Goal: Task Accomplishment & Management: Complete application form

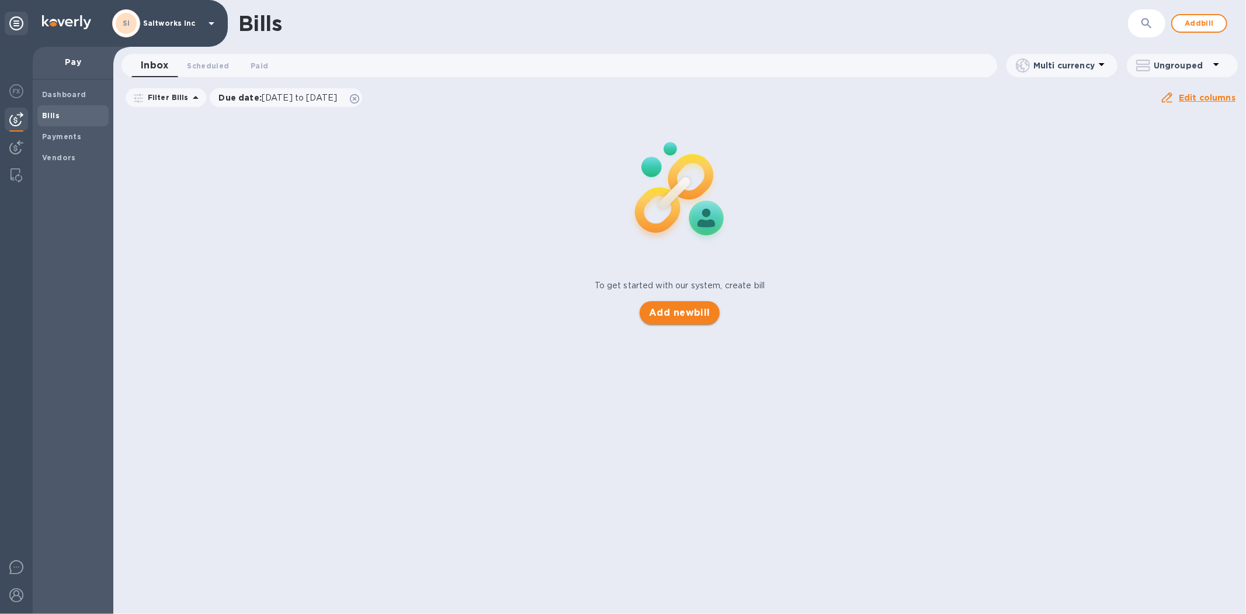
click at [673, 309] on span "Add new bill" at bounding box center [679, 313] width 61 height 14
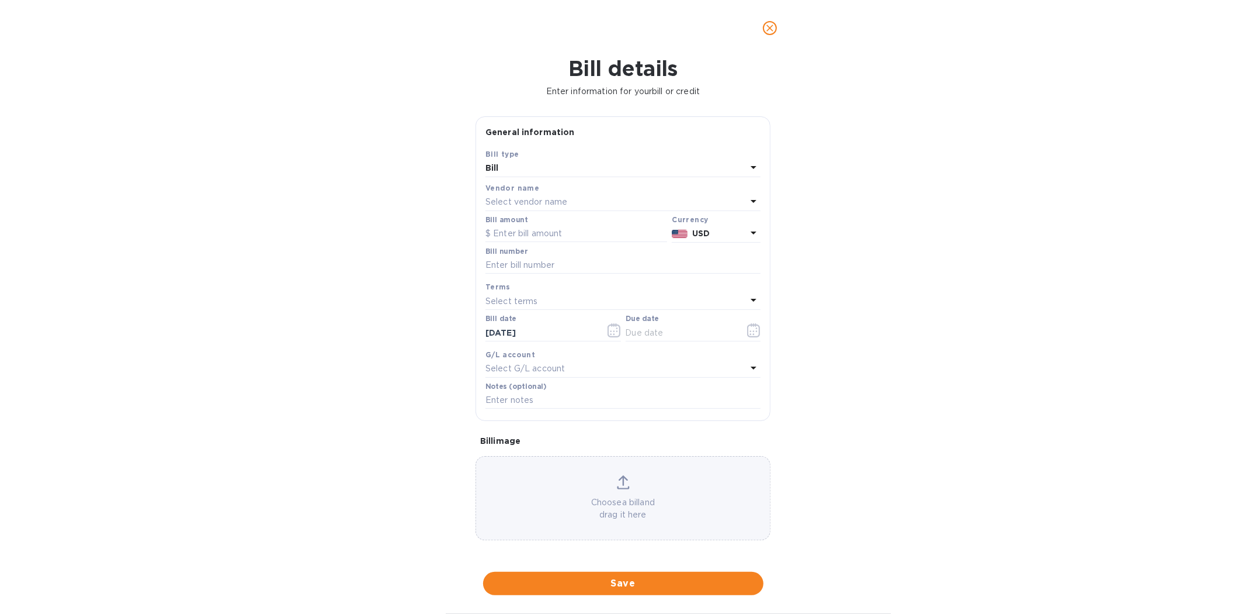
click at [518, 201] on p "Select vendor name" at bounding box center [527, 202] width 82 height 12
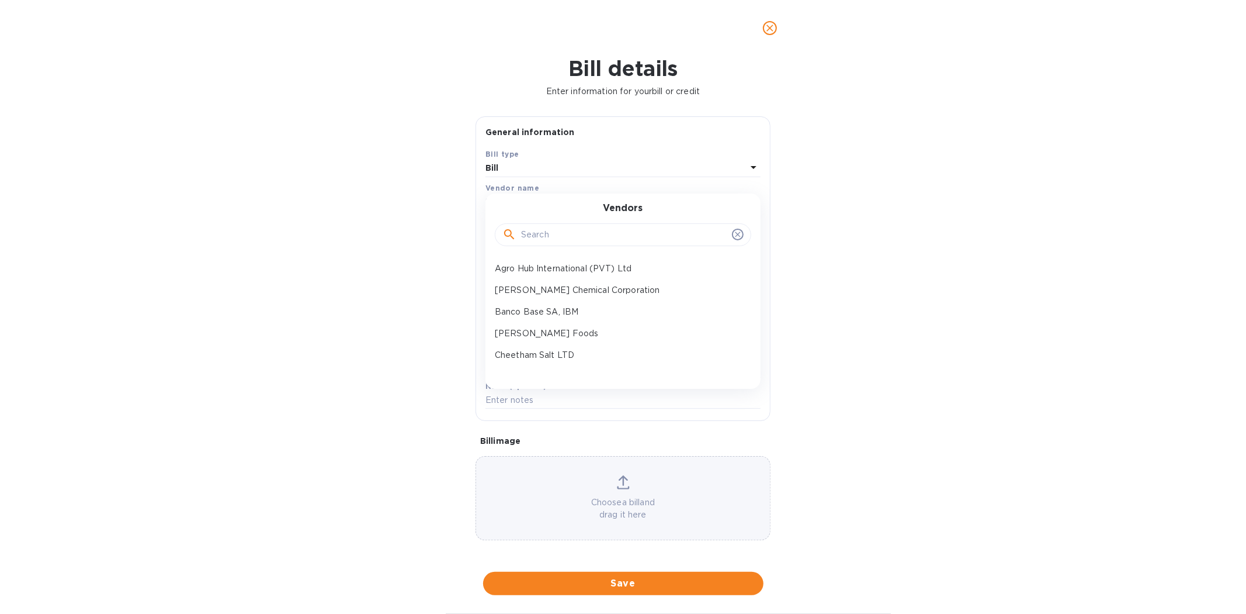
click at [538, 235] on input "text" at bounding box center [624, 235] width 206 height 18
type input "nic"
click at [541, 286] on p "NIC Enterprises" at bounding box center [618, 290] width 247 height 12
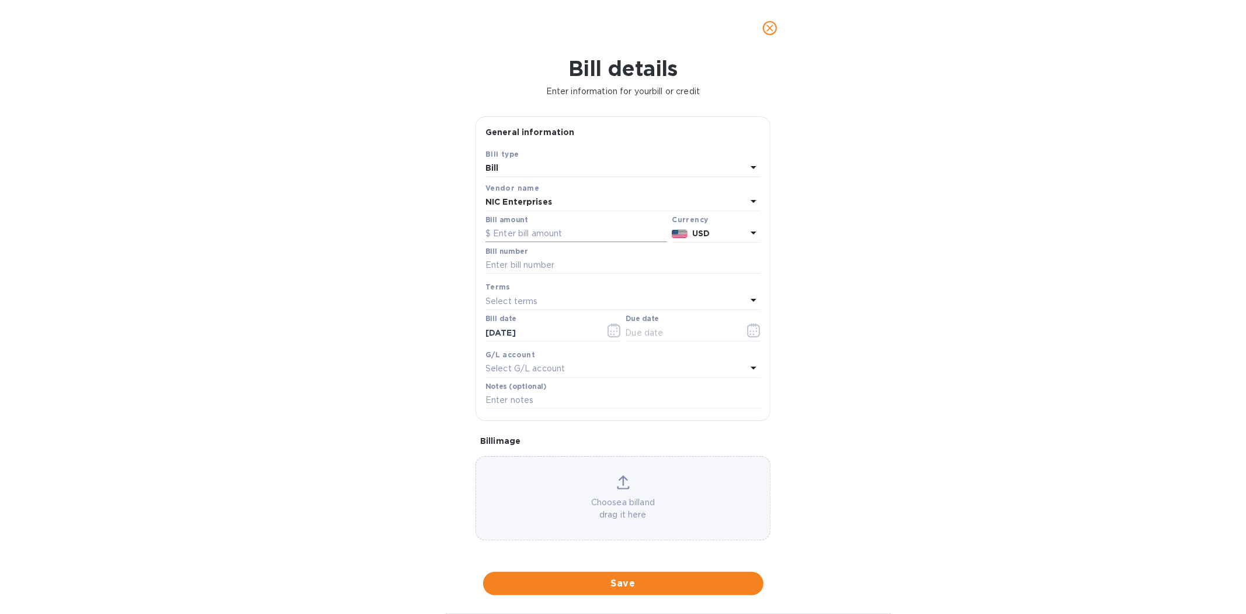
click at [535, 236] on input "text" at bounding box center [577, 234] width 182 height 18
type input "83,240"
click at [643, 268] on input "SaltWorks Pmt PO 143926-143933" at bounding box center [623, 266] width 275 height 18
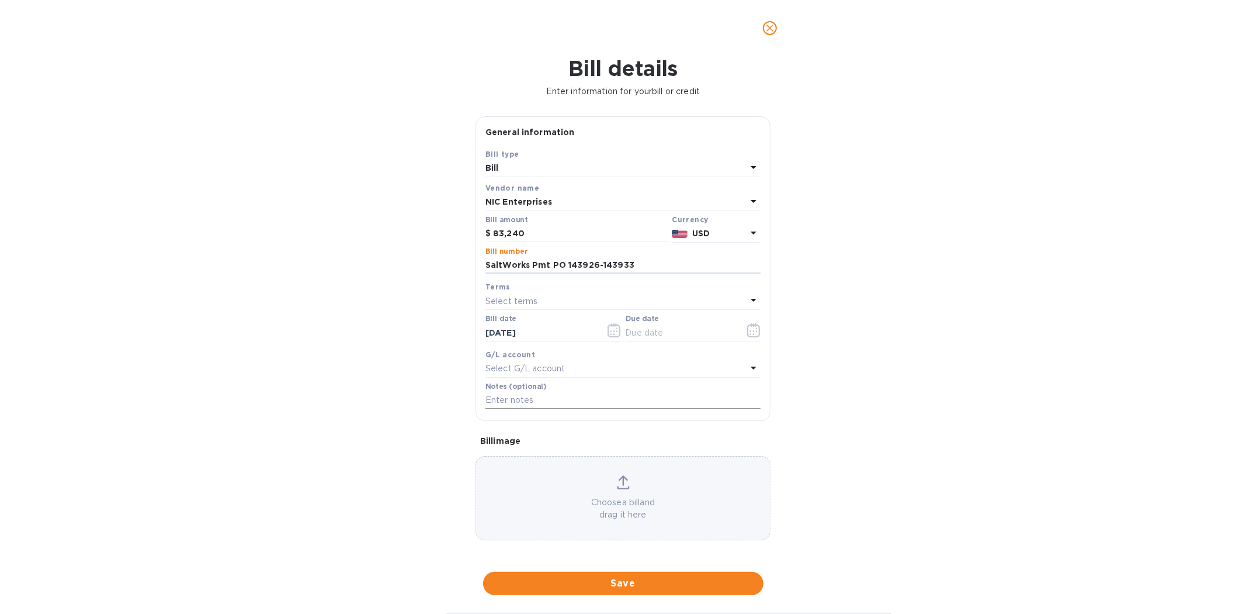
type input "SaltWorks Pmt PO 143926-143933"
click at [585, 403] on input "text" at bounding box center [623, 401] width 275 height 18
paste input "SaltWorks Pmt PO 143926-143933"
type input "SaltWorks Pmt PO 143926-143933"
click at [753, 330] on icon "button" at bounding box center [753, 330] width 13 height 14
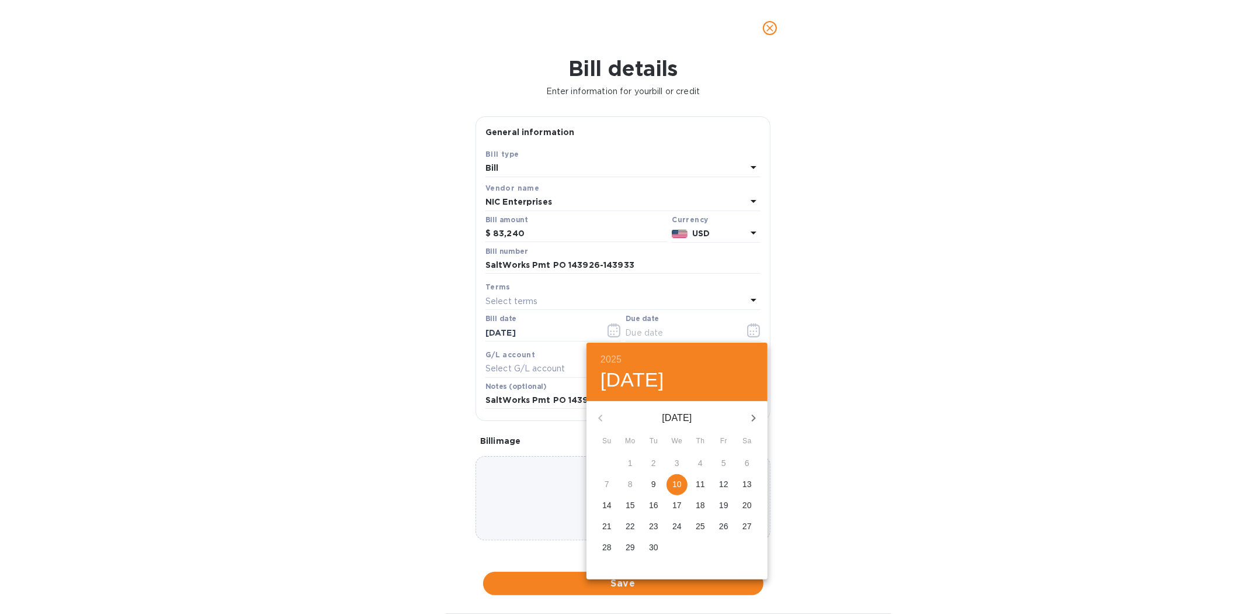
click at [676, 483] on p "10" at bounding box center [677, 484] width 9 height 12
type input "[DATE]"
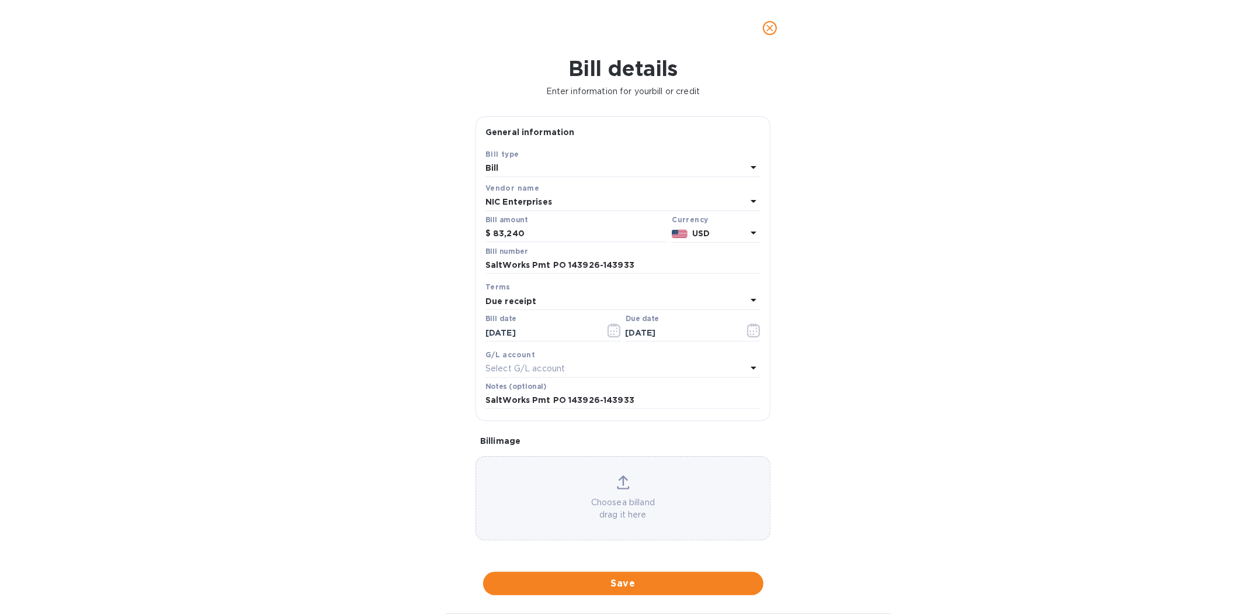
click at [553, 485] on div "Choose a bill and drag it here" at bounding box center [623, 498] width 294 height 46
click at [961, 342] on div "Bill details Enter information for your bill or credit General information Save…" at bounding box center [623, 334] width 1246 height 557
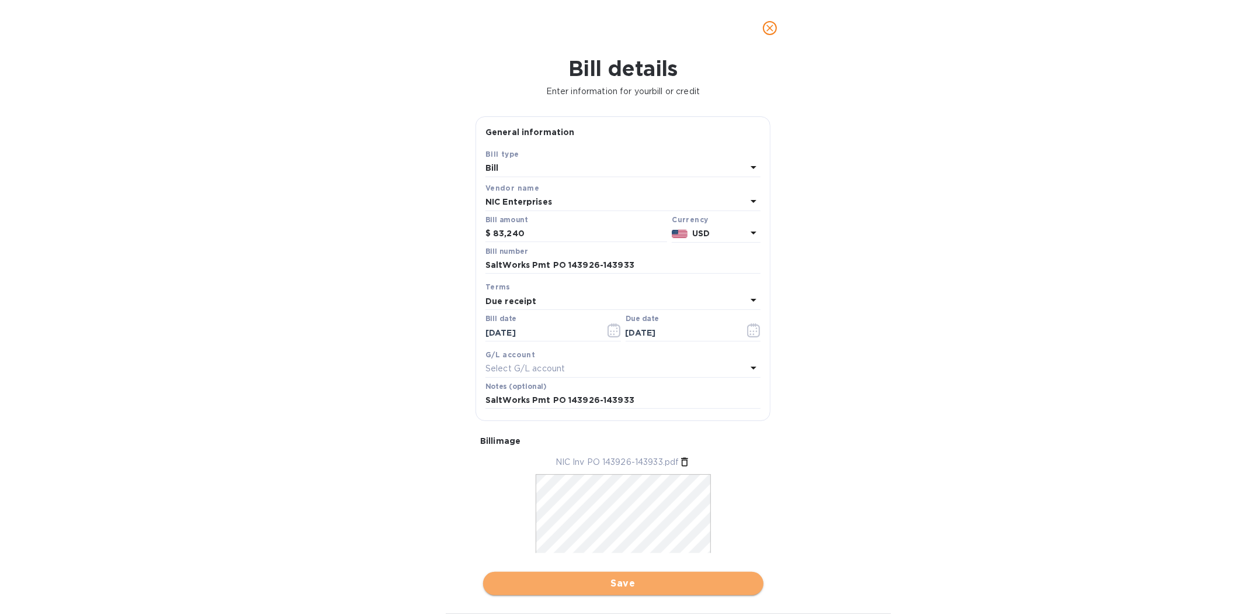
click at [627, 582] on span "Save" at bounding box center [624, 583] width 262 height 14
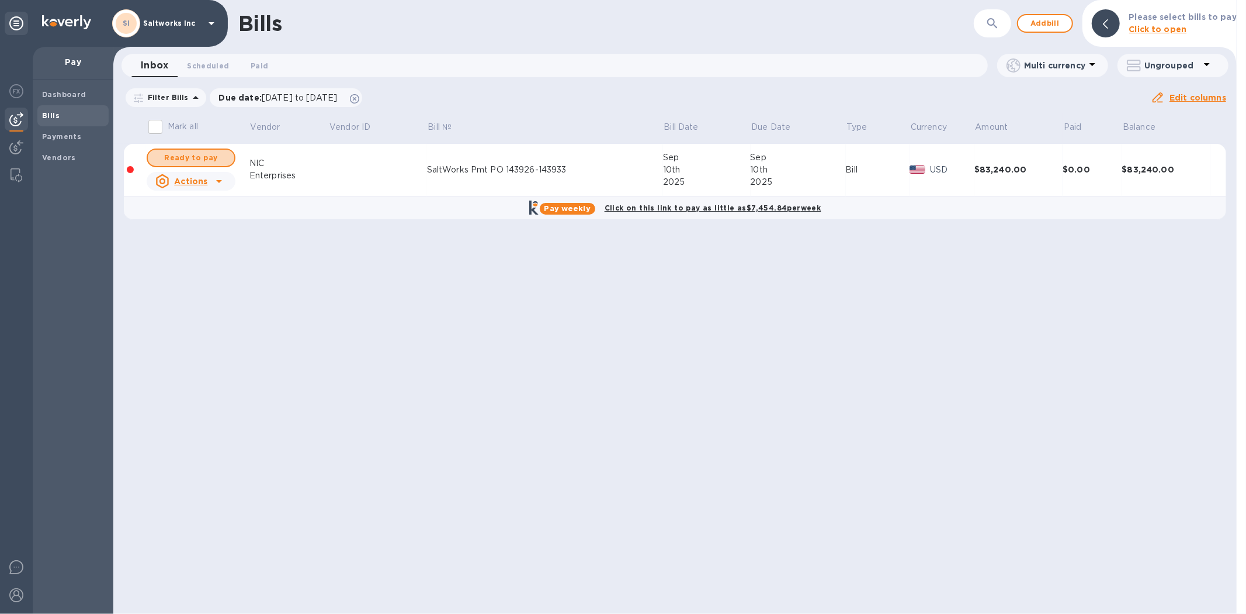
click at [198, 158] on span "Ready to pay" at bounding box center [191, 158] width 68 height 14
click at [197, 156] on span "Ready to pay" at bounding box center [191, 158] width 68 height 14
checkbox input "true"
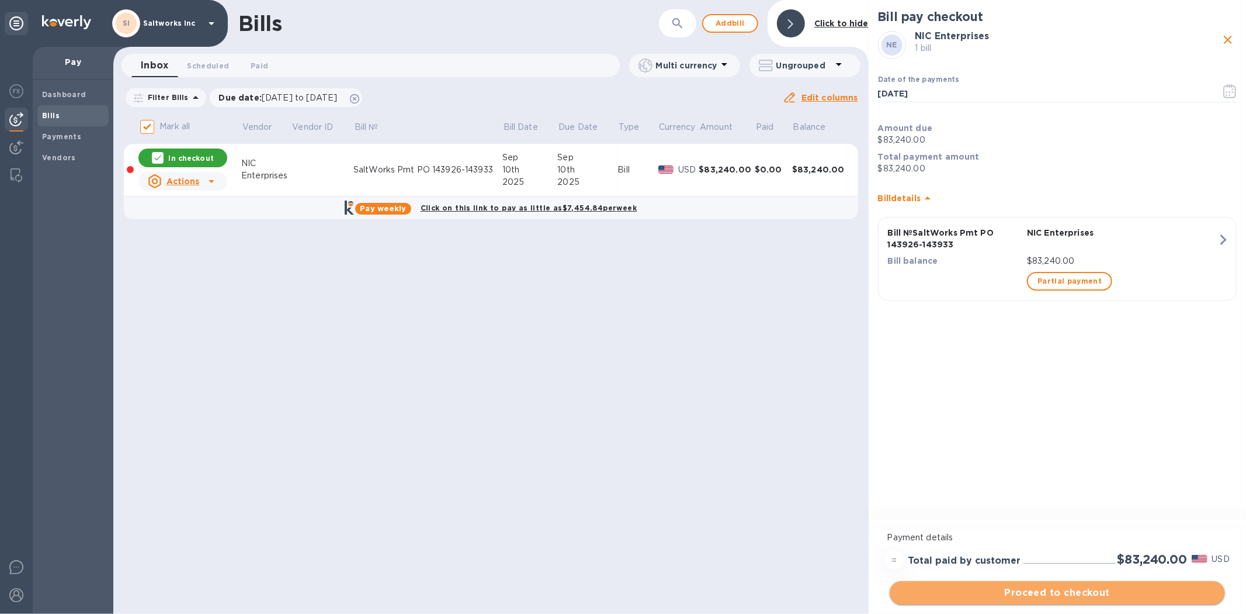
click at [1067, 591] on span "Proceed to checkout" at bounding box center [1057, 593] width 317 height 14
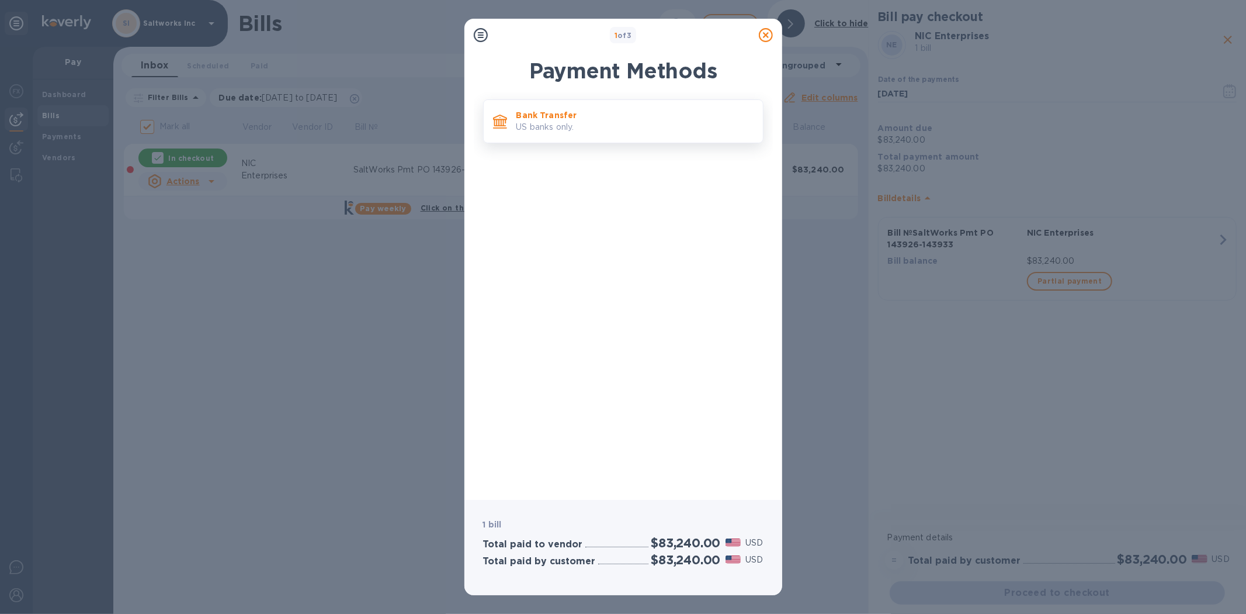
click at [548, 119] on p "Bank Transfer" at bounding box center [635, 115] width 237 height 12
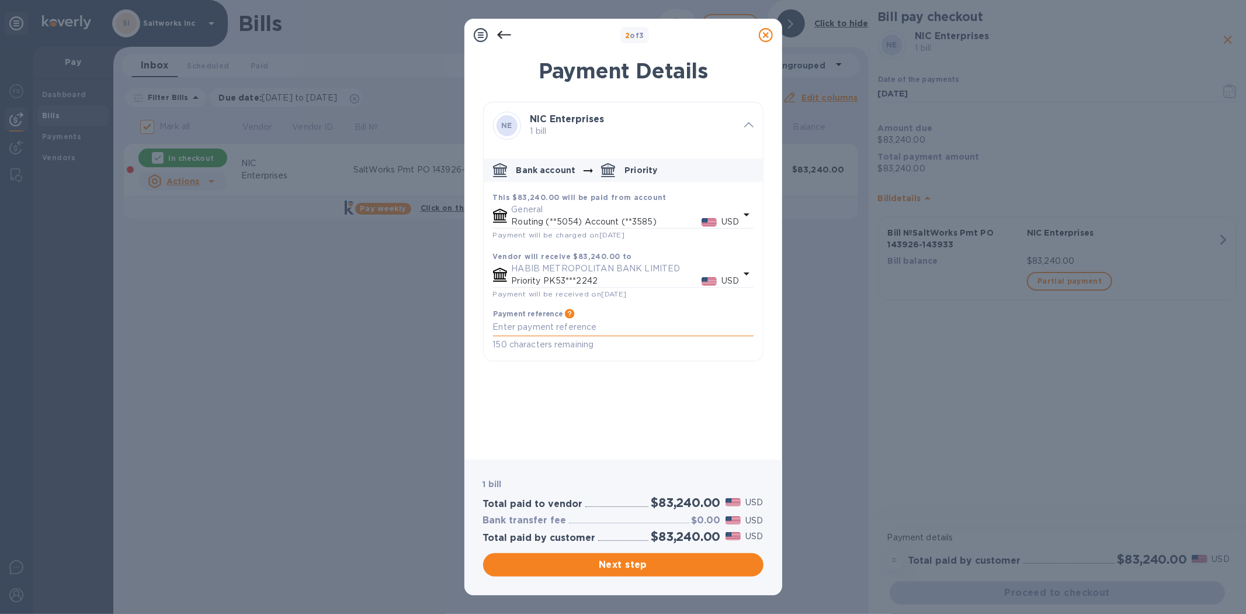
click at [532, 331] on textarea "default-method" at bounding box center [623, 327] width 261 height 10
paste textarea "SaltWorks Pmt PO 143926-143933"
type textarea "SaltWorks Pmt PO 143926-143933"
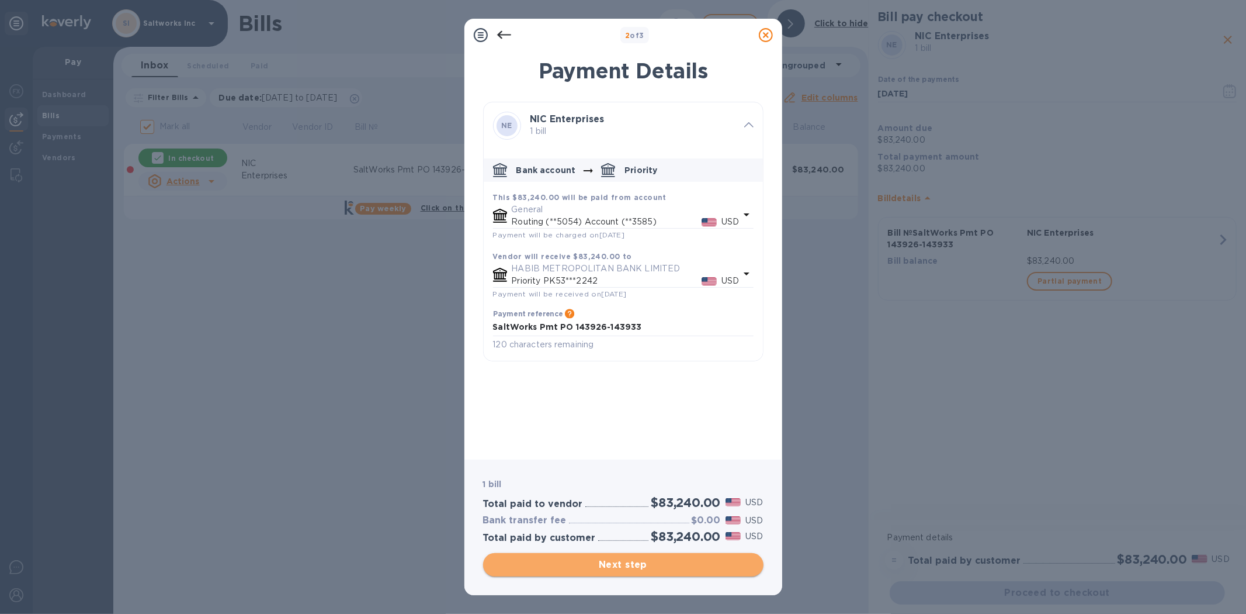
click at [619, 560] on span "Next step" at bounding box center [624, 564] width 262 height 14
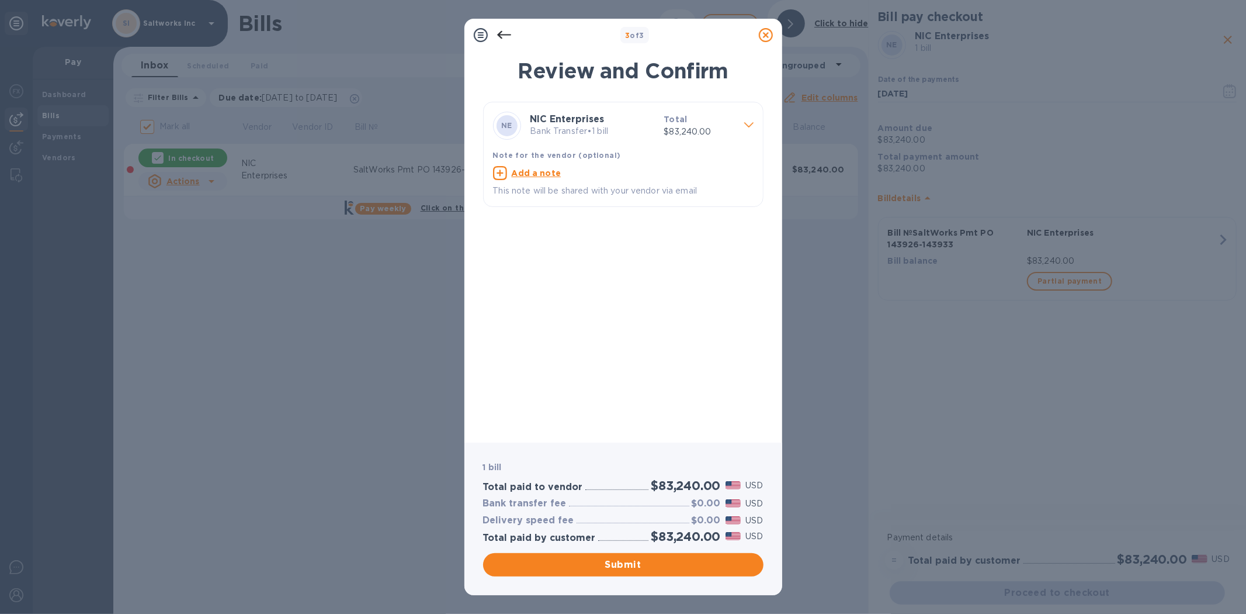
click at [536, 172] on u "Add a note" at bounding box center [537, 172] width 50 height 9
click at [535, 171] on textarea at bounding box center [614, 174] width 242 height 10
paste textarea "SaltWorks Pmt PO 143926-143933"
type textarea "SaltWorks Pmt PO 143926-143933"
click at [622, 563] on span "Submit" at bounding box center [624, 564] width 262 height 14
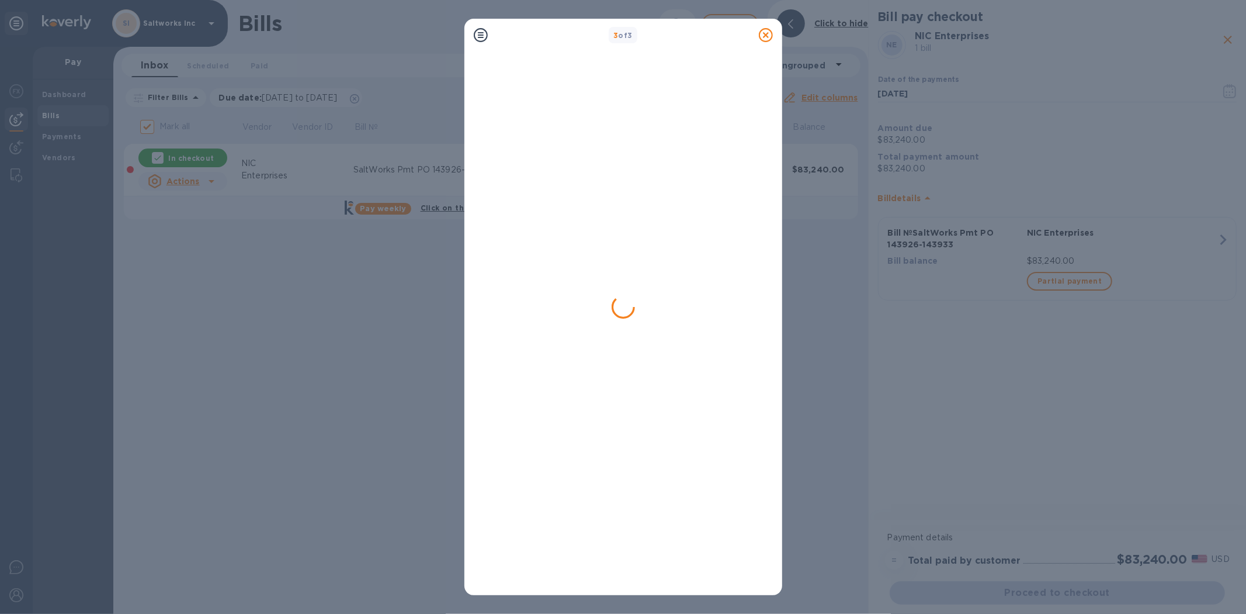
checkbox input "false"
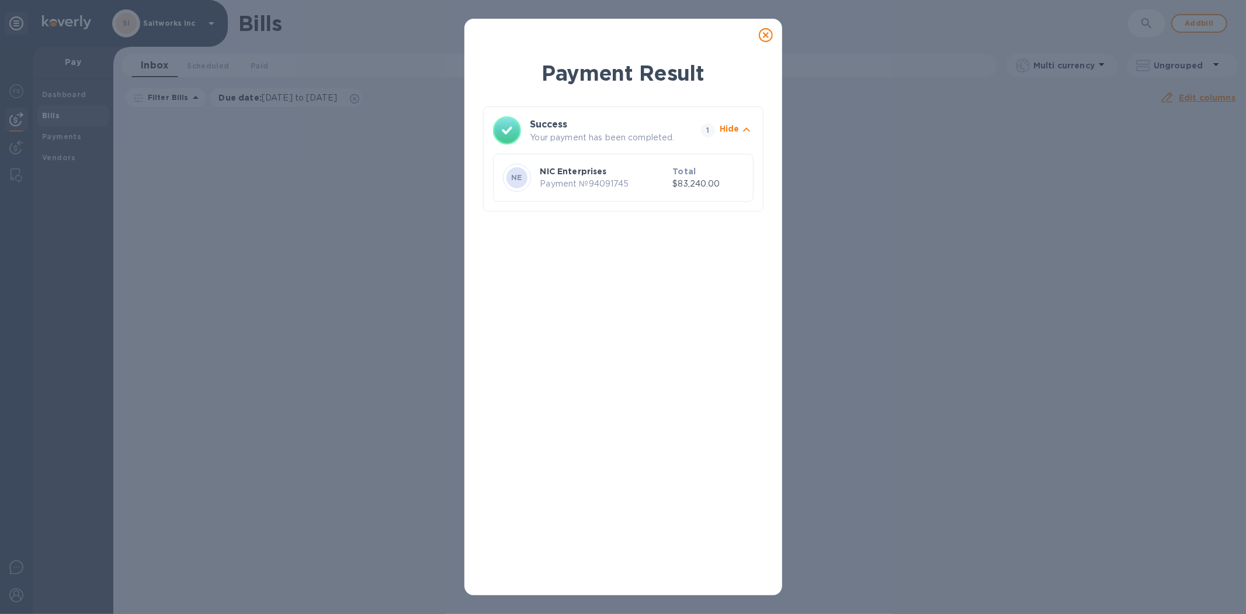
click at [763, 30] on icon at bounding box center [766, 35] width 14 height 14
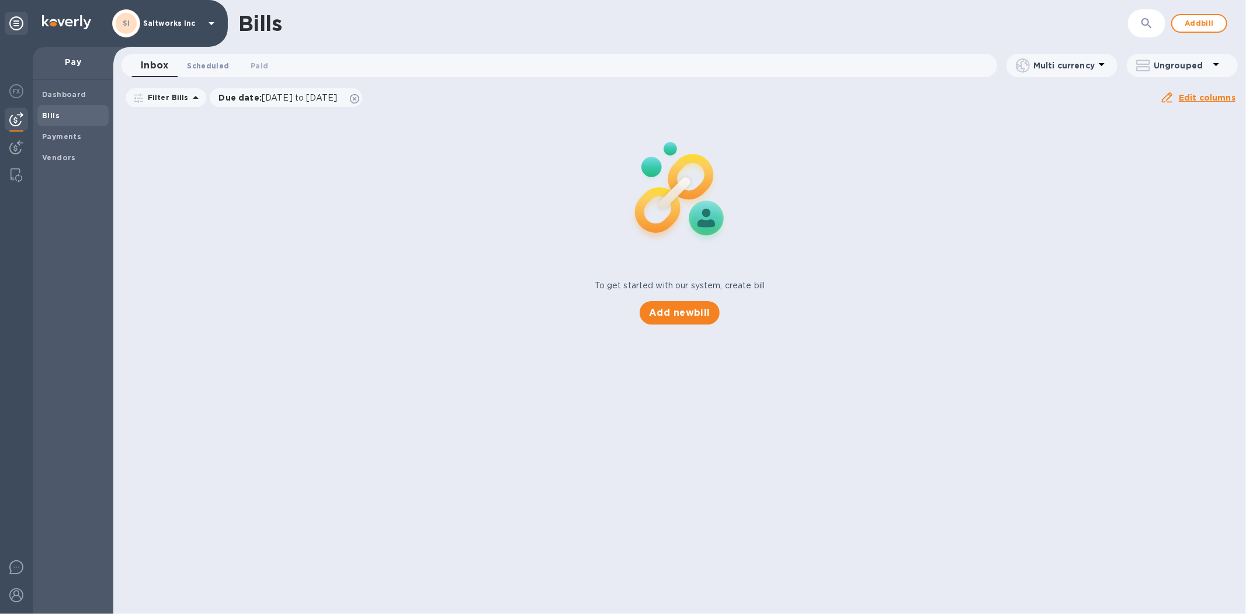
click at [206, 62] on span "Scheduled 0" at bounding box center [208, 66] width 42 height 12
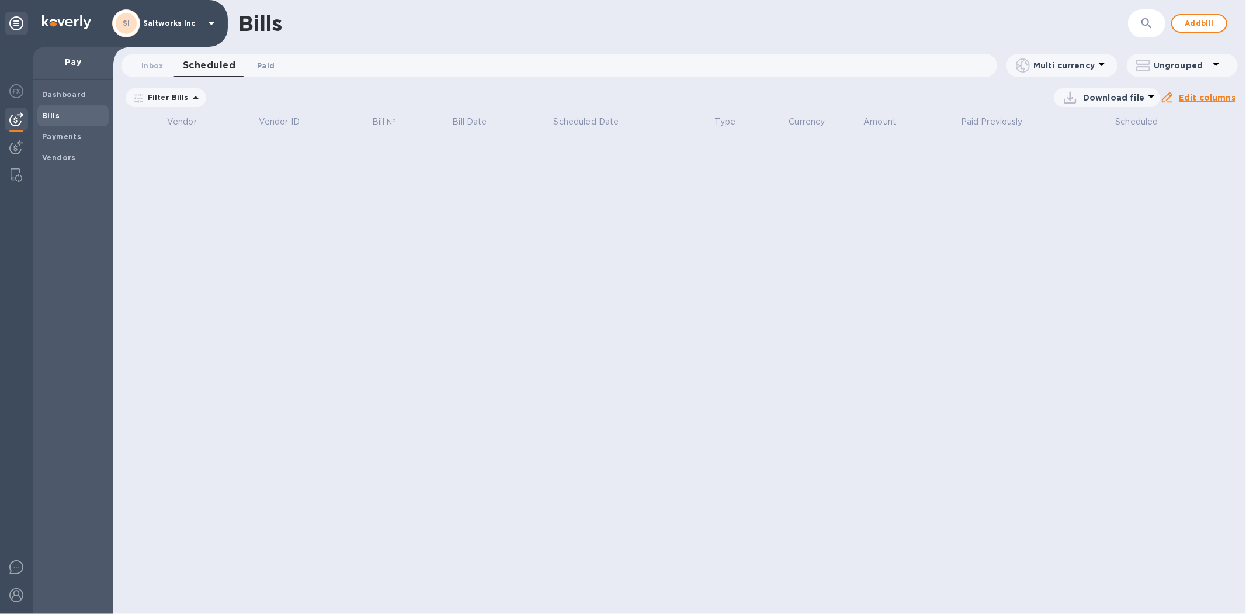
click at [260, 63] on span "Paid 0" at bounding box center [266, 66] width 18 height 12
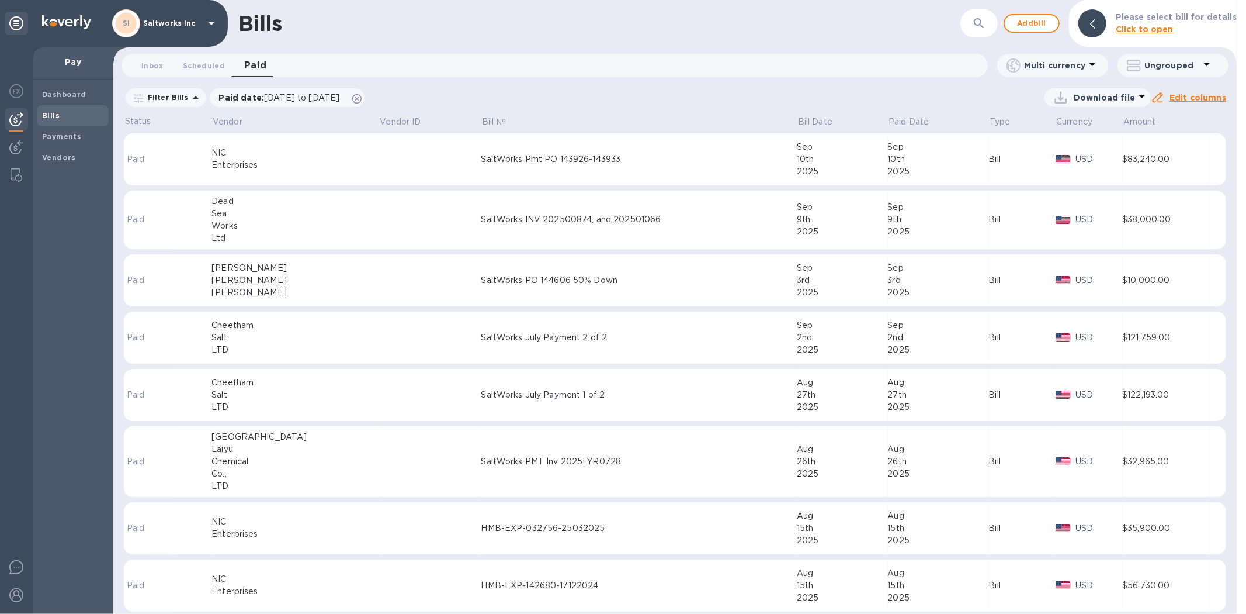
click at [379, 160] on td at bounding box center [430, 159] width 102 height 53
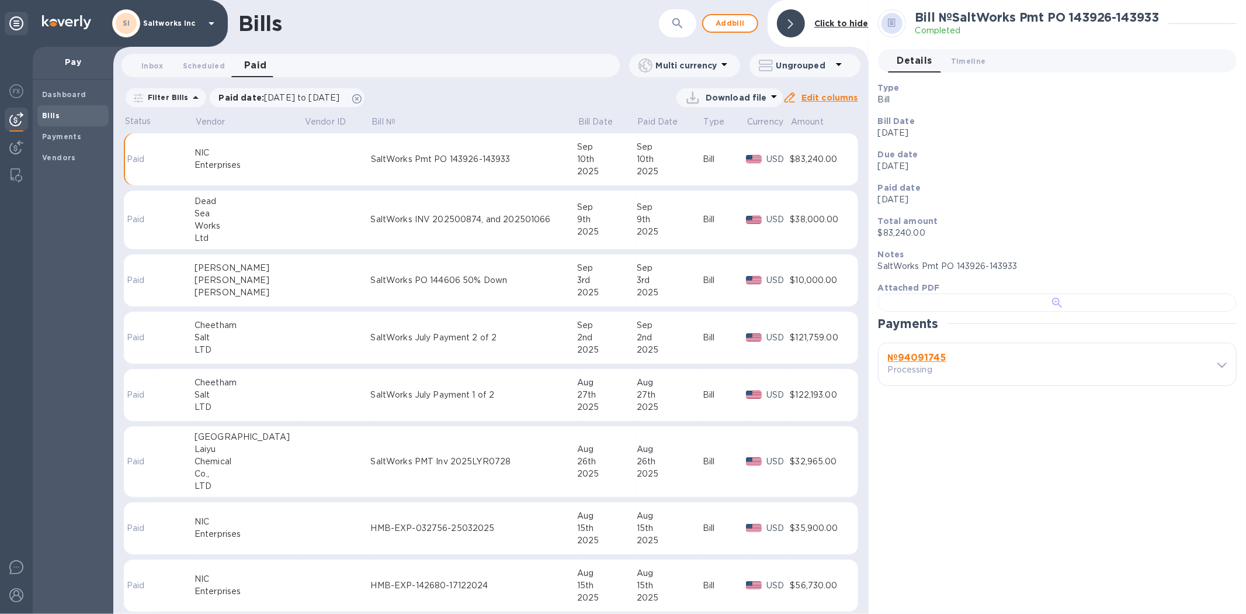
scroll to position [236, 0]
click at [924, 363] on b "№ 94091745" at bounding box center [917, 357] width 58 height 11
